Goal: Check status

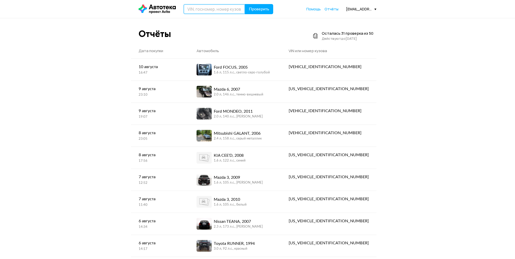
click at [211, 7] on input "text" at bounding box center [215, 9] width 62 height 10
paste input "[US_VEHICLE_IDENTIFICATION_NUMBER]"
type input "[US_VEHICLE_IDENTIFICATION_NUMBER]"
click at [254, 11] on span "Проверить" at bounding box center [259, 9] width 20 height 4
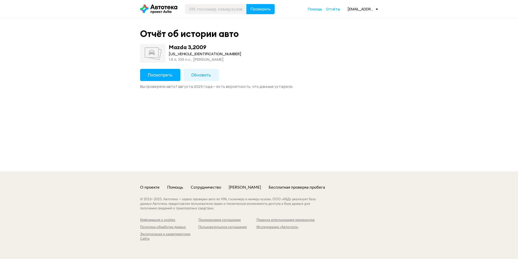
click at [195, 75] on span "Обновить" at bounding box center [201, 75] width 20 height 6
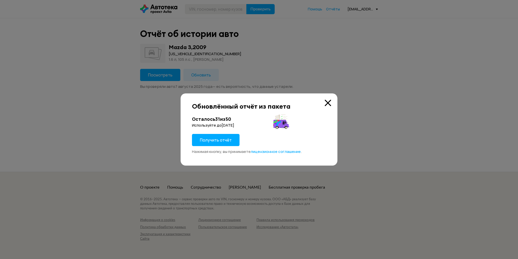
click at [209, 139] on span "Получить отчёт" at bounding box center [216, 140] width 32 height 6
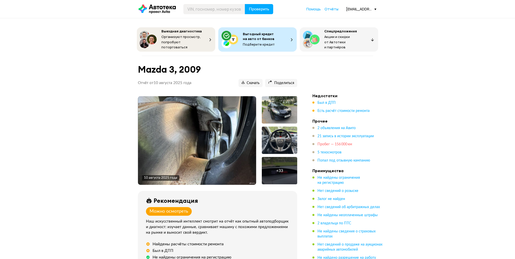
click at [345, 143] on span "Пробег — 156 000 км" at bounding box center [335, 145] width 35 height 4
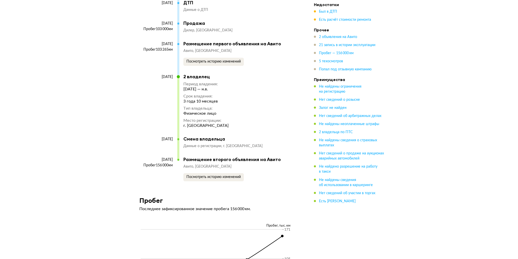
scroll to position [1815, 0]
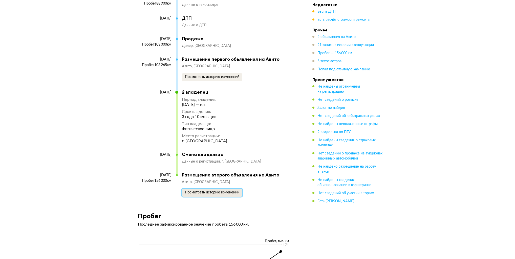
click at [230, 192] on button "Посмотреть историю изменений" at bounding box center [212, 193] width 61 height 8
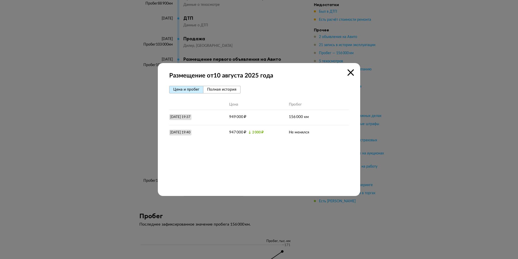
click at [232, 88] on span "Полная история" at bounding box center [221, 90] width 29 height 4
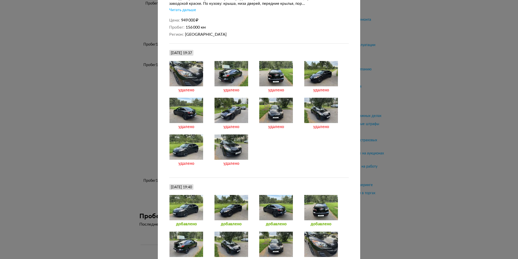
scroll to position [167, 0]
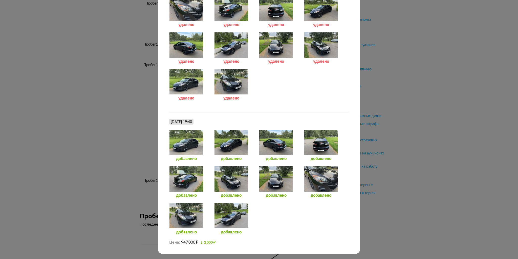
click at [456, 103] on div "Размещение от [DATE] [PERSON_NAME] и пробег Полная история [DATE] 19:37 Размеще…" at bounding box center [259, 129] width 518 height 259
click at [428, 126] on div "Размещение от [DATE] [PERSON_NAME] и пробег Полная история [DATE] 19:37 Размеще…" at bounding box center [259, 129] width 518 height 259
click at [442, 122] on div "Размещение от [DATE] [PERSON_NAME] и пробег Полная история [DATE] 19:37 Размеще…" at bounding box center [259, 129] width 518 height 259
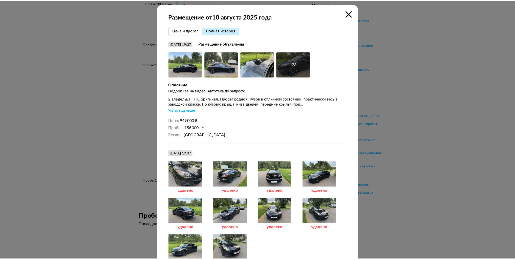
scroll to position [0, 0]
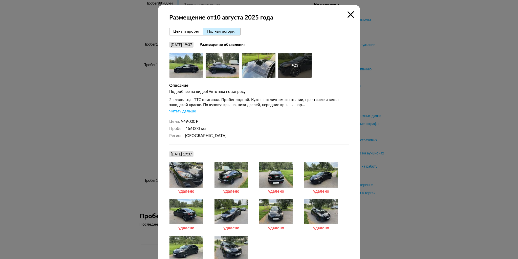
click at [351, 14] on icon at bounding box center [351, 14] width 6 height 6
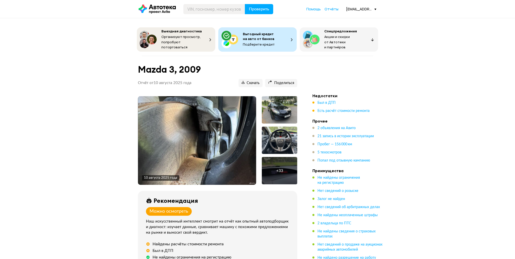
drag, startPoint x: 290, startPoint y: 163, endPoint x: 253, endPoint y: 59, distance: 110.4
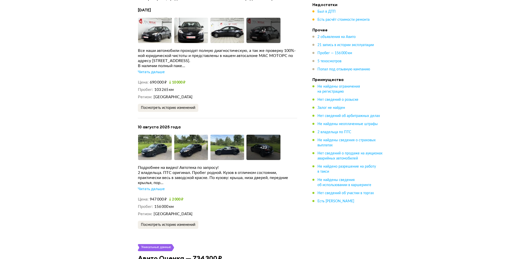
scroll to position [1013, 0]
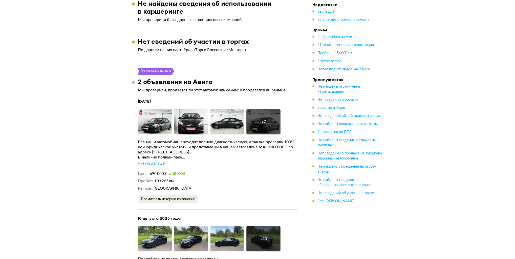
click at [158, 161] on div "Читать дальше" at bounding box center [151, 163] width 27 height 5
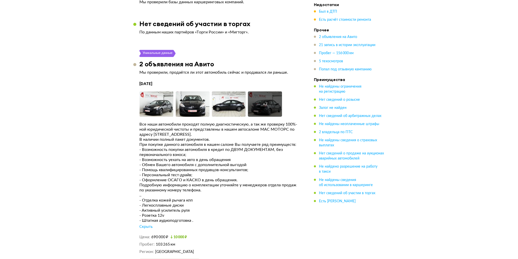
scroll to position [1114, 0]
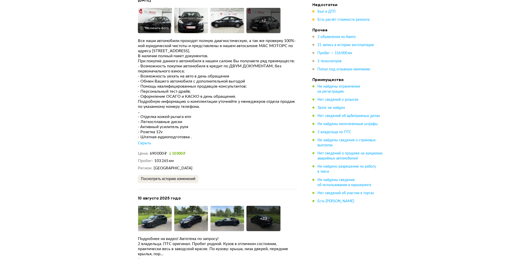
click at [160, 13] on img at bounding box center [155, 20] width 34 height 25
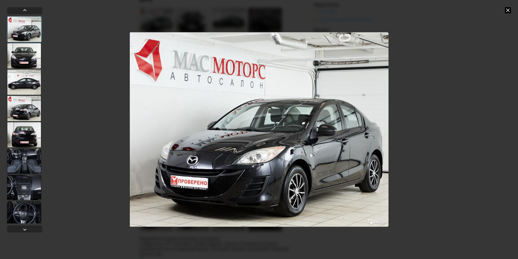
click at [28, 51] on div at bounding box center [24, 55] width 34 height 25
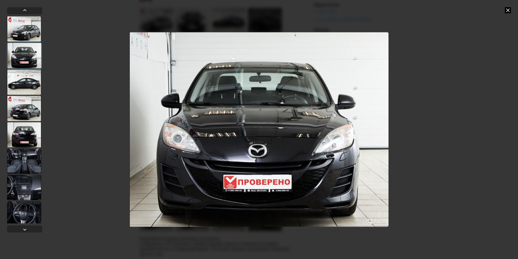
click at [27, 82] on div at bounding box center [24, 81] width 34 height 25
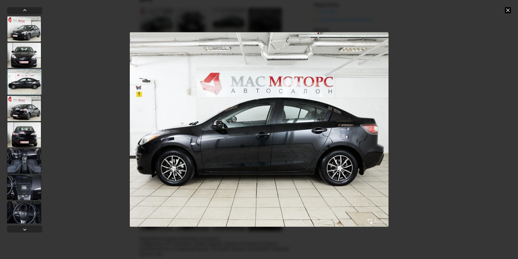
click at [27, 111] on div at bounding box center [24, 108] width 34 height 25
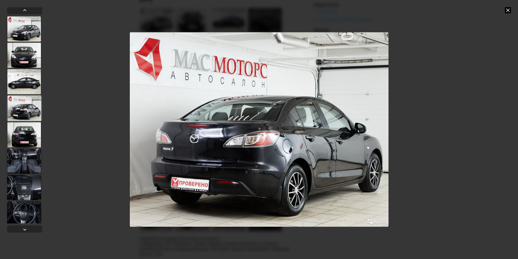
click at [27, 125] on div at bounding box center [24, 134] width 34 height 25
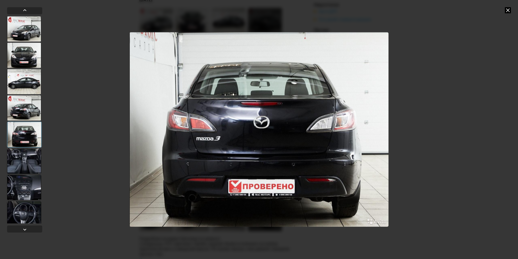
click at [24, 154] on div at bounding box center [24, 160] width 34 height 25
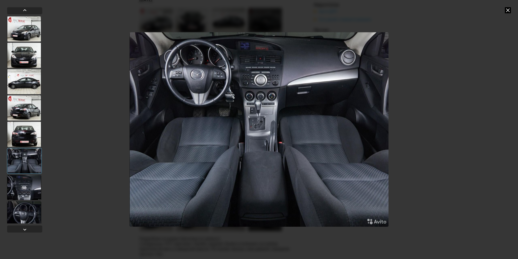
click at [28, 183] on div at bounding box center [24, 187] width 34 height 25
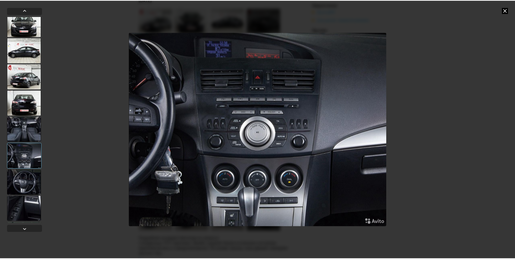
scroll to position [56, 0]
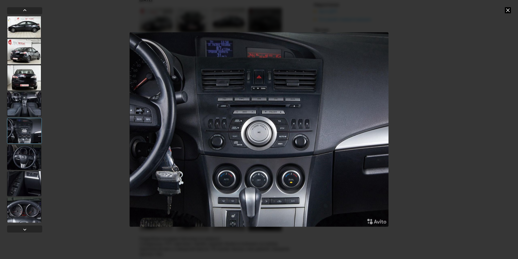
click at [27, 180] on div at bounding box center [24, 183] width 34 height 25
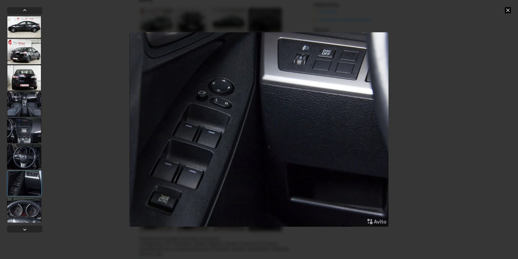
click at [28, 126] on div at bounding box center [24, 130] width 34 height 25
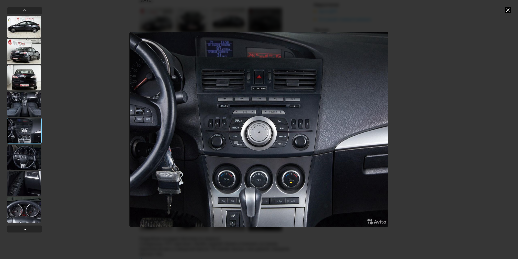
click at [25, 167] on div at bounding box center [24, 157] width 34 height 25
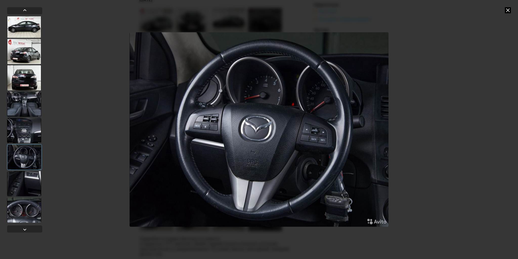
click at [27, 179] on div at bounding box center [24, 183] width 34 height 25
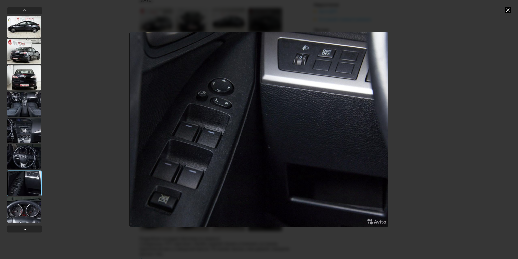
click at [29, 206] on div at bounding box center [24, 209] width 34 height 25
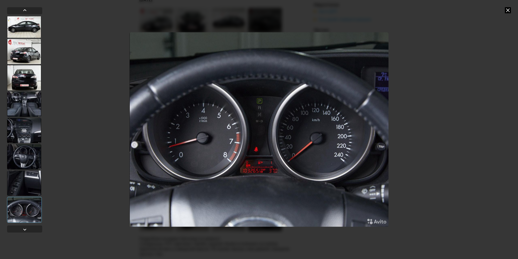
click at [26, 146] on div at bounding box center [24, 156] width 34 height 25
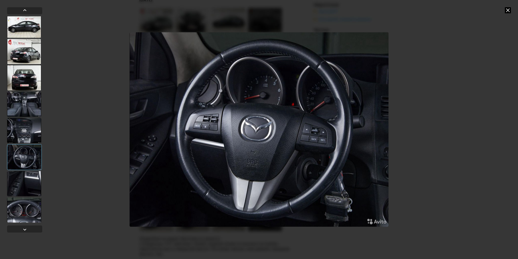
click at [28, 123] on div at bounding box center [24, 130] width 34 height 25
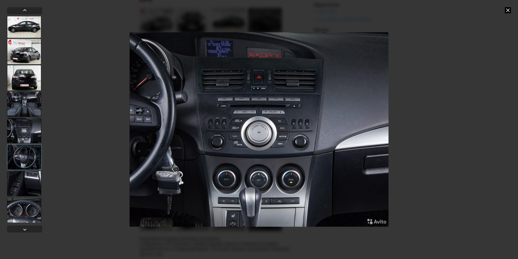
click at [28, 110] on div at bounding box center [24, 103] width 34 height 25
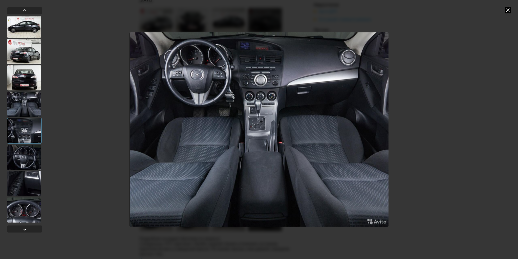
click at [30, 82] on div at bounding box center [24, 77] width 34 height 25
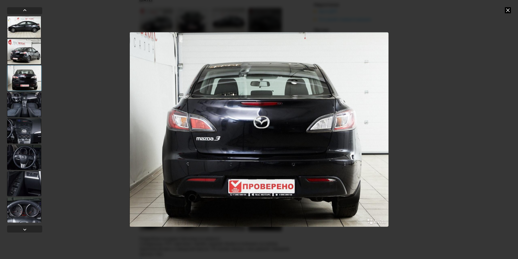
click at [30, 61] on div at bounding box center [24, 51] width 34 height 25
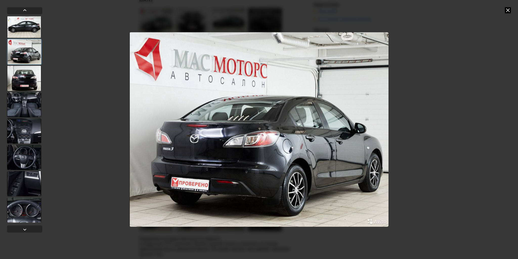
click at [24, 25] on div at bounding box center [24, 24] width 34 height 25
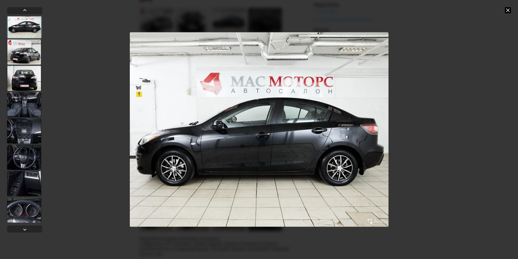
click at [23, 102] on div at bounding box center [24, 104] width 34 height 25
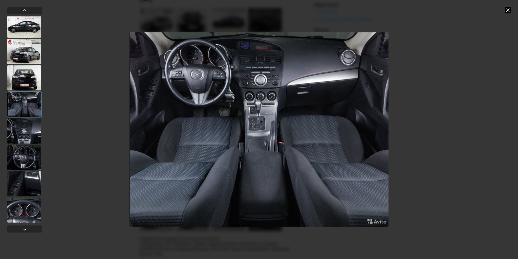
click at [25, 134] on div at bounding box center [24, 130] width 34 height 25
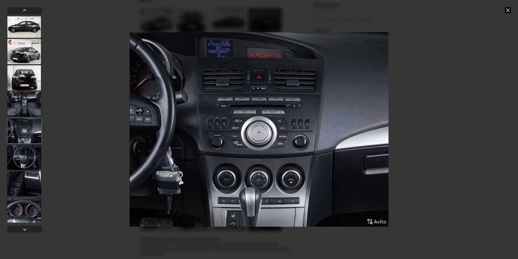
click at [26, 159] on div at bounding box center [24, 157] width 34 height 25
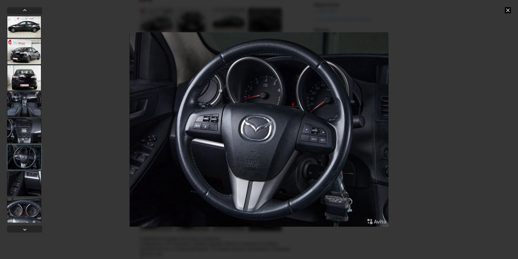
click at [30, 185] on div at bounding box center [24, 183] width 34 height 25
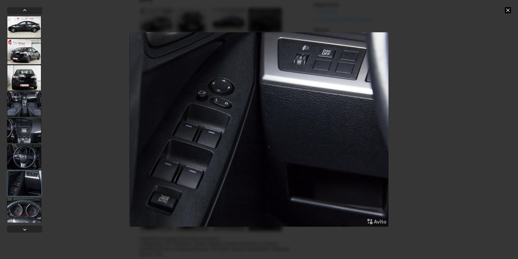
click at [30, 201] on div at bounding box center [24, 209] width 34 height 25
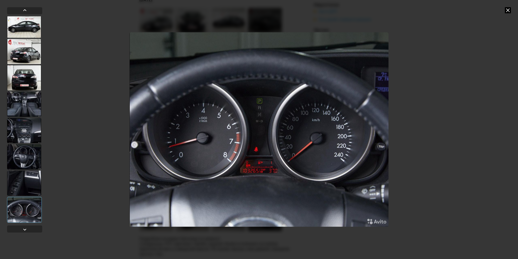
click at [33, 209] on div at bounding box center [24, 210] width 35 height 26
drag, startPoint x: 509, startPoint y: 10, endPoint x: 506, endPoint y: 10, distance: 3.0
click at [508, 10] on icon at bounding box center [508, 10] width 6 height 6
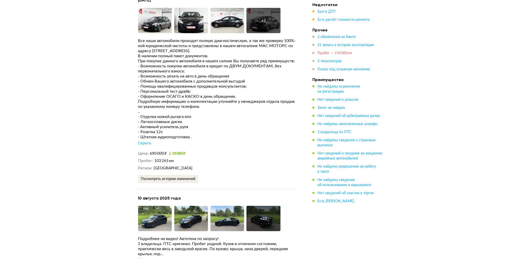
click at [338, 51] on span "Пробег — 156 000 км" at bounding box center [335, 53] width 35 height 4
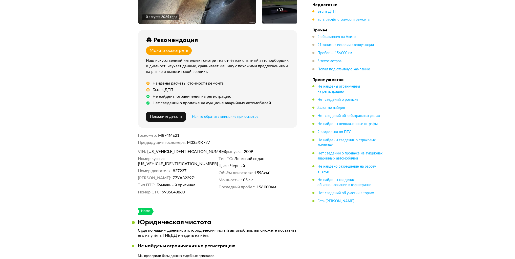
scroll to position [0, 0]
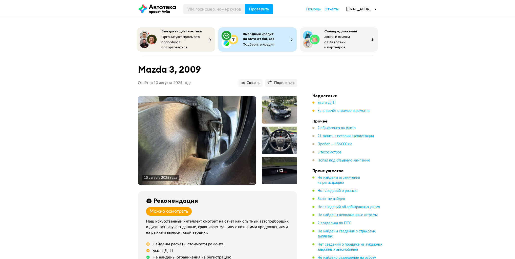
drag, startPoint x: 255, startPoint y: 134, endPoint x: 248, endPoint y: 42, distance: 92.9
click at [228, 135] on img at bounding box center [197, 140] width 118 height 89
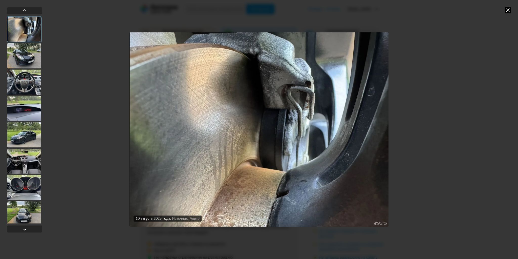
click at [27, 53] on div at bounding box center [24, 55] width 34 height 25
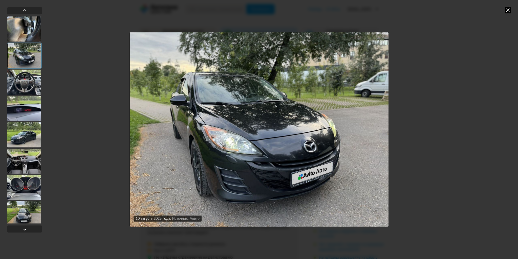
click at [25, 79] on div at bounding box center [24, 81] width 34 height 25
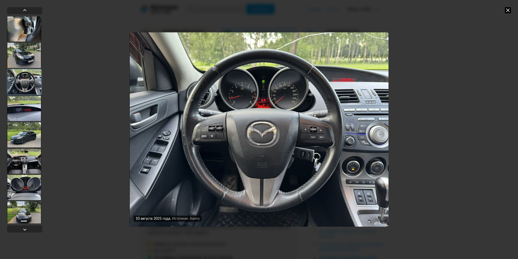
click at [29, 109] on div at bounding box center [24, 108] width 34 height 25
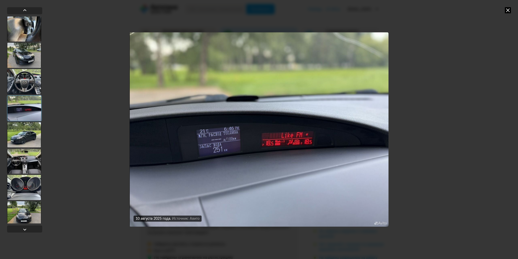
click at [36, 83] on div at bounding box center [24, 81] width 34 height 25
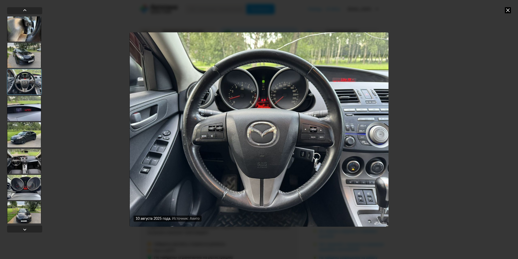
click at [24, 120] on div at bounding box center [24, 108] width 34 height 25
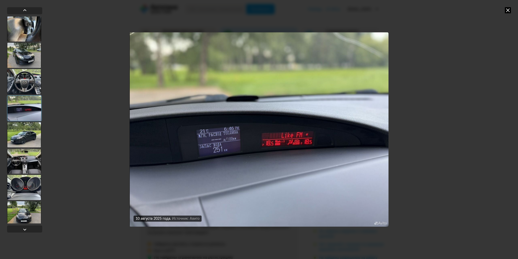
click at [23, 138] on div at bounding box center [24, 134] width 34 height 25
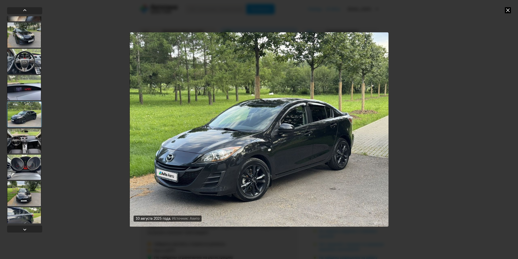
click at [21, 145] on div at bounding box center [24, 140] width 34 height 25
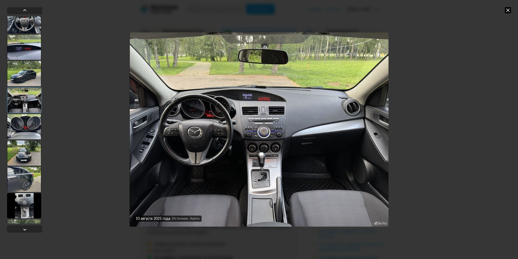
click at [21, 145] on div at bounding box center [24, 152] width 34 height 25
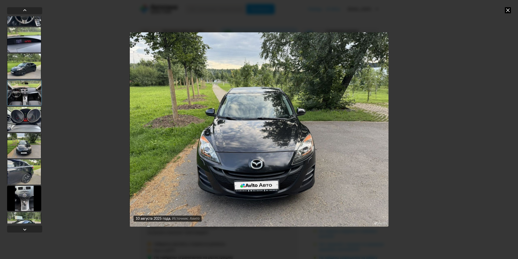
scroll to position [81, 0]
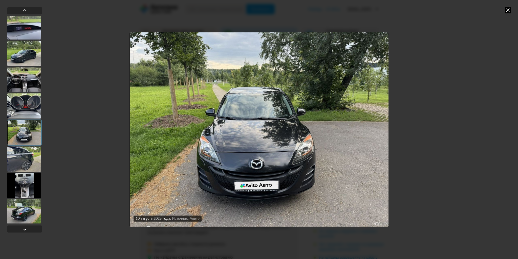
click at [21, 162] on div at bounding box center [24, 158] width 34 height 25
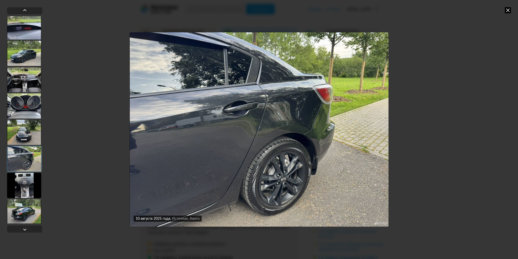
click at [28, 185] on div at bounding box center [24, 185] width 34 height 25
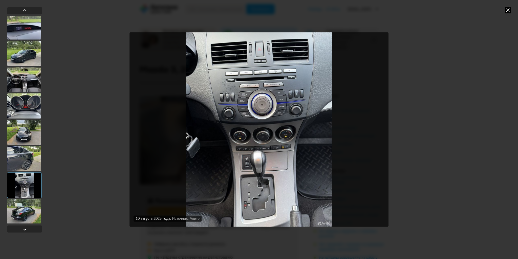
click at [22, 144] on div at bounding box center [24, 131] width 34 height 25
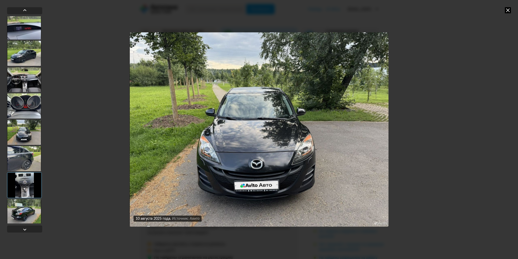
click at [24, 158] on div at bounding box center [24, 158] width 34 height 25
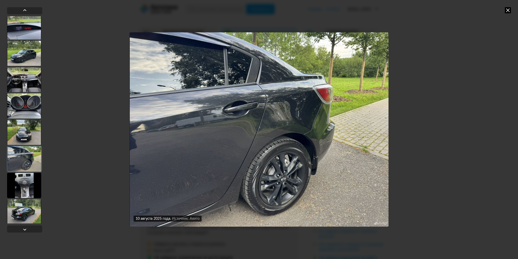
click at [24, 180] on div at bounding box center [24, 185] width 34 height 25
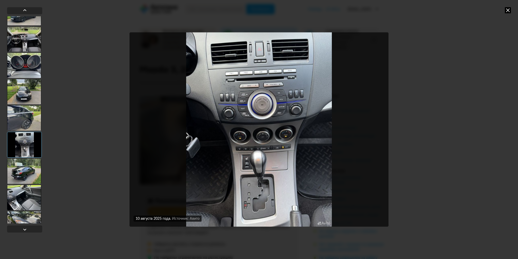
click at [24, 181] on div at bounding box center [24, 170] width 34 height 25
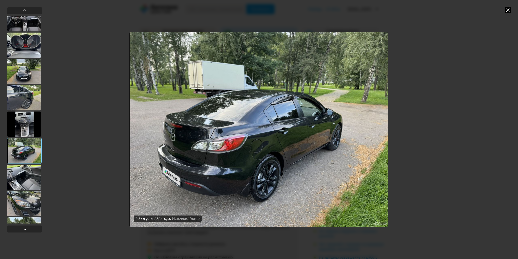
click at [21, 184] on div at bounding box center [24, 177] width 34 height 25
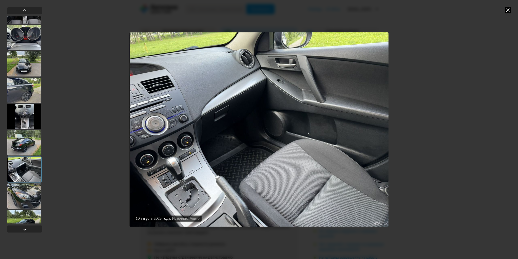
scroll to position [182, 0]
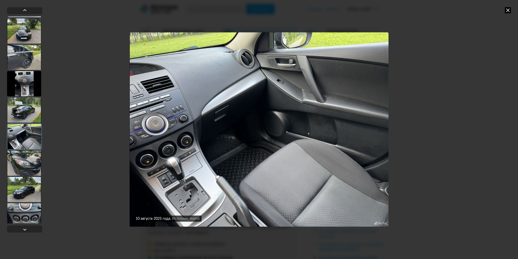
click at [19, 184] on div at bounding box center [24, 189] width 34 height 25
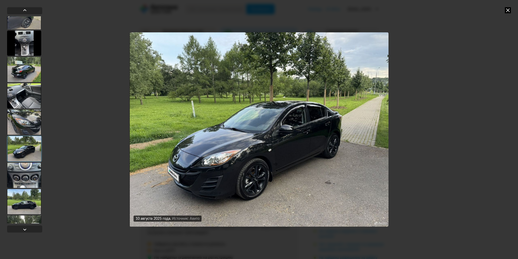
click at [19, 187] on div at bounding box center [24, 175] width 34 height 25
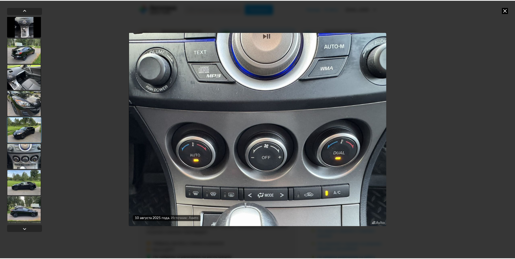
scroll to position [243, 0]
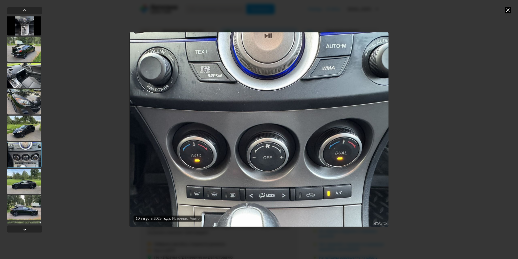
click at [18, 186] on div at bounding box center [24, 181] width 34 height 25
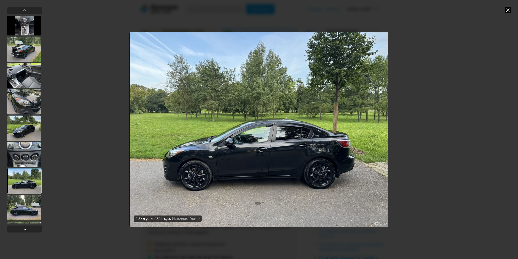
click at [509, 10] on icon at bounding box center [508, 10] width 6 height 6
